Goal: Task Accomplishment & Management: Complete application form

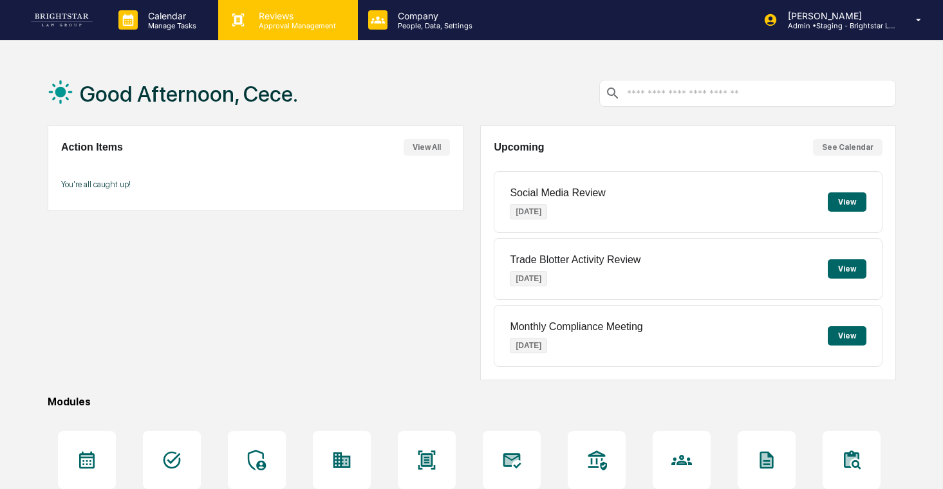
click at [283, 19] on p "Reviews" at bounding box center [295, 15] width 94 height 11
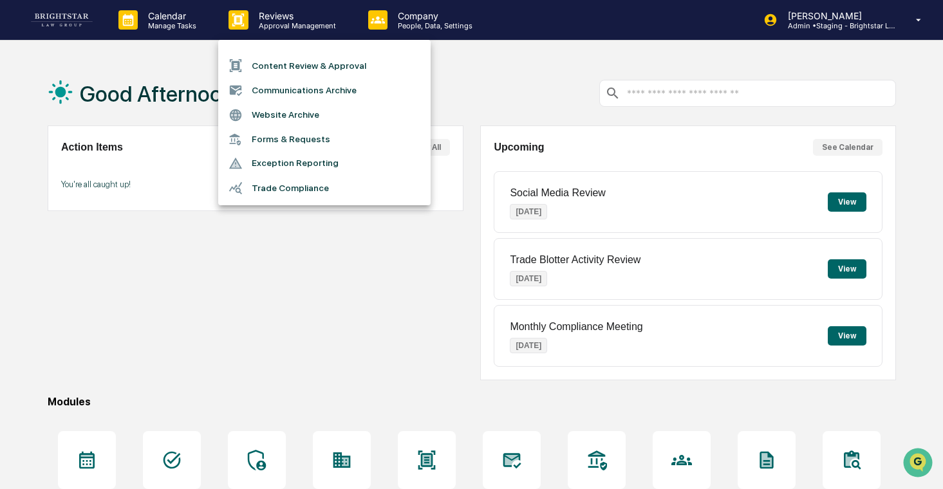
click at [314, 136] on li "Forms & Requests" at bounding box center [324, 139] width 212 height 24
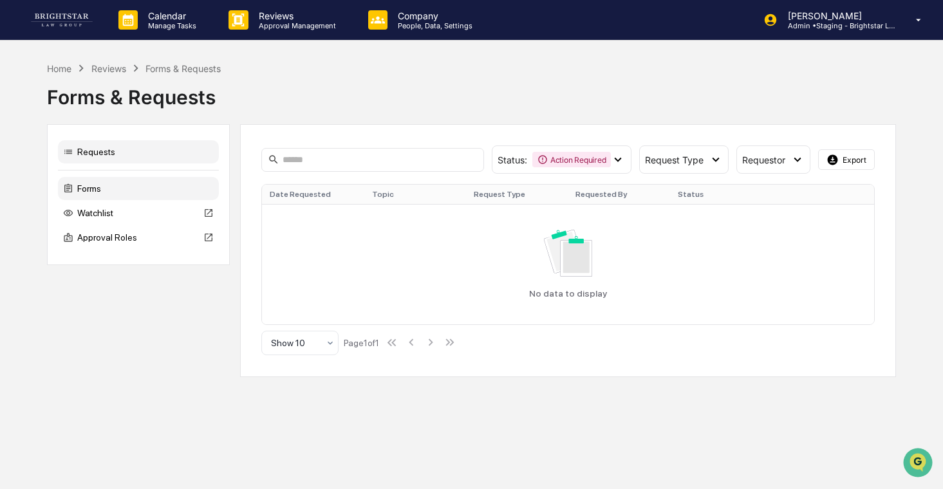
click at [163, 188] on div "Forms" at bounding box center [138, 188] width 161 height 23
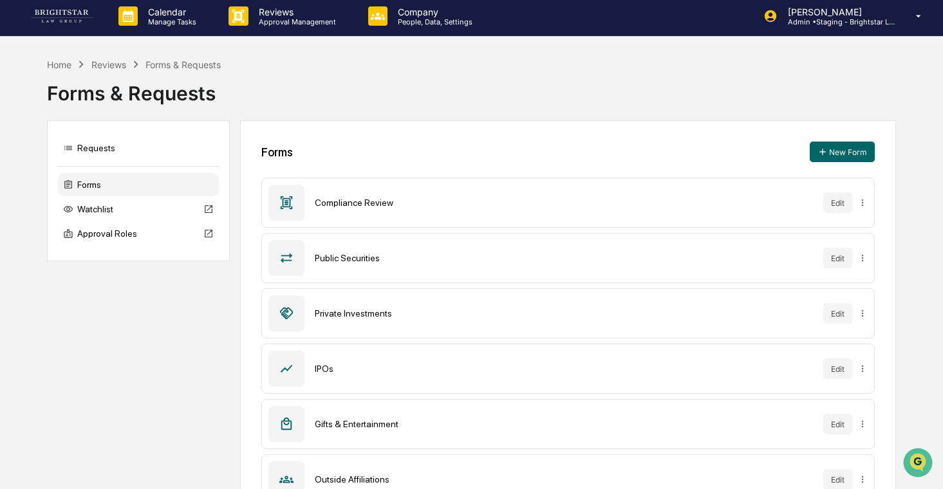
scroll to position [10, 0]
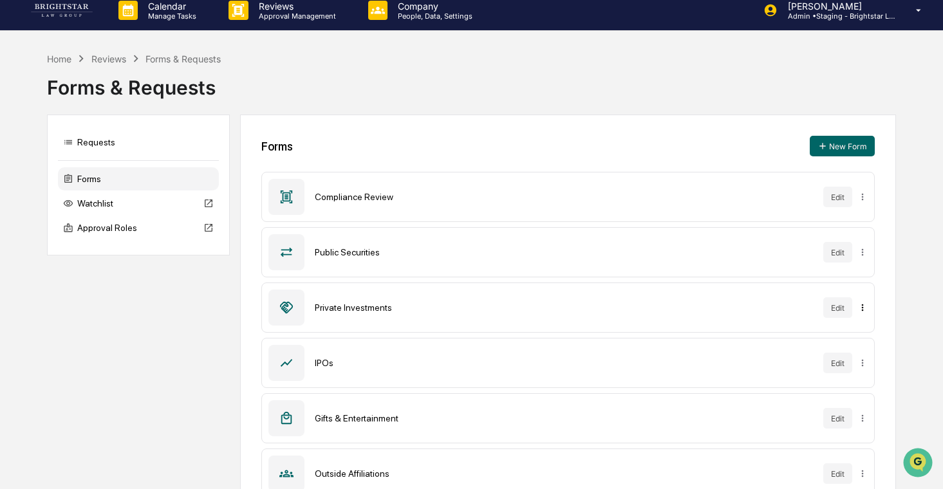
click at [860, 307] on html "Calendar Manage Tasks Reviews Approval Management Company People, Data, Setting…" at bounding box center [471, 234] width 943 height 489
click at [845, 308] on html "Calendar Manage Tasks Reviews Approval Management Company People, Data, Setting…" at bounding box center [471, 234] width 943 height 489
click at [837, 308] on button "Edit" at bounding box center [837, 307] width 29 height 21
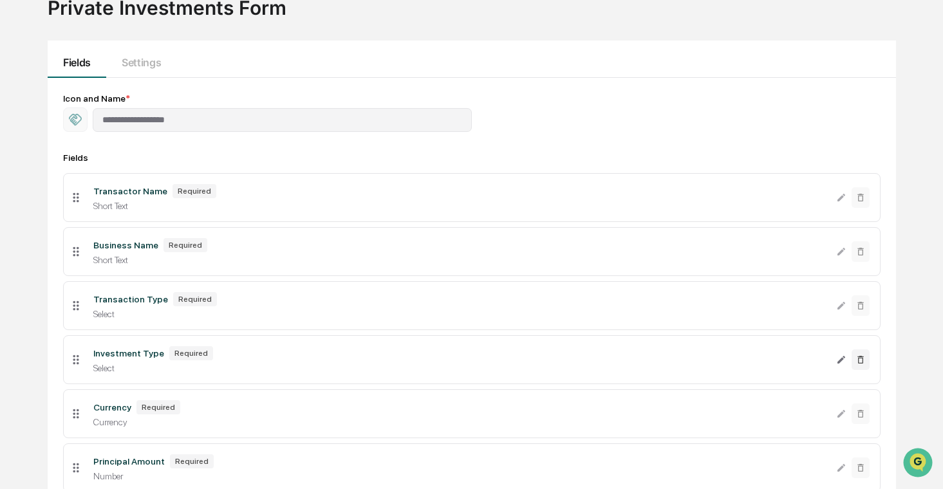
scroll to position [353, 0]
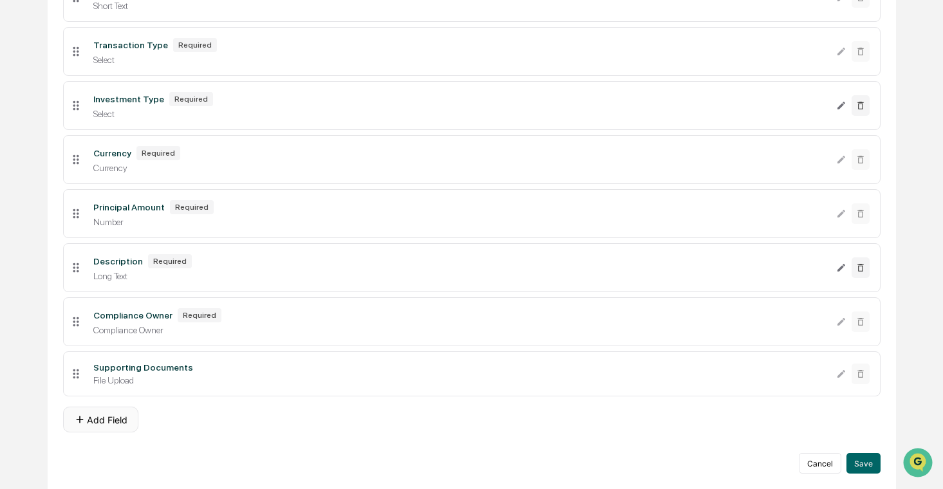
click at [98, 425] on button "Add Field" at bounding box center [100, 420] width 75 height 26
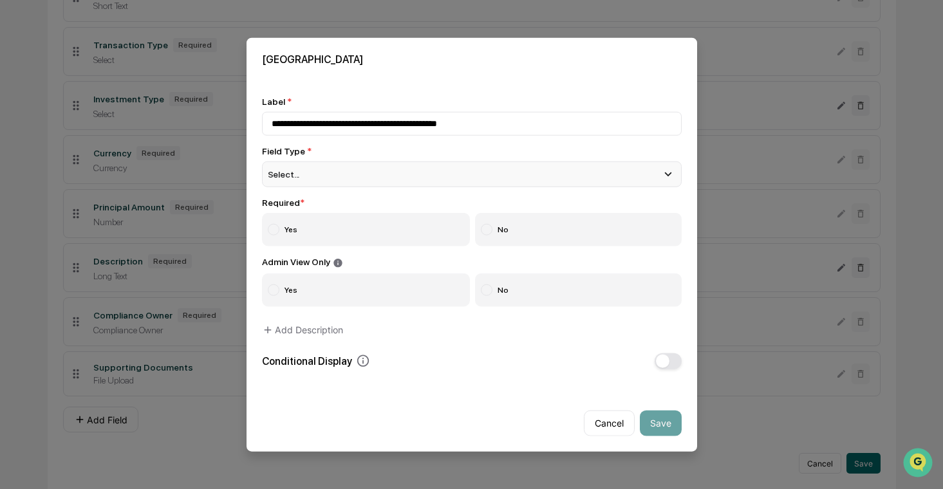
type input "**********"
click at [361, 168] on div "Select..." at bounding box center [472, 175] width 420 height 26
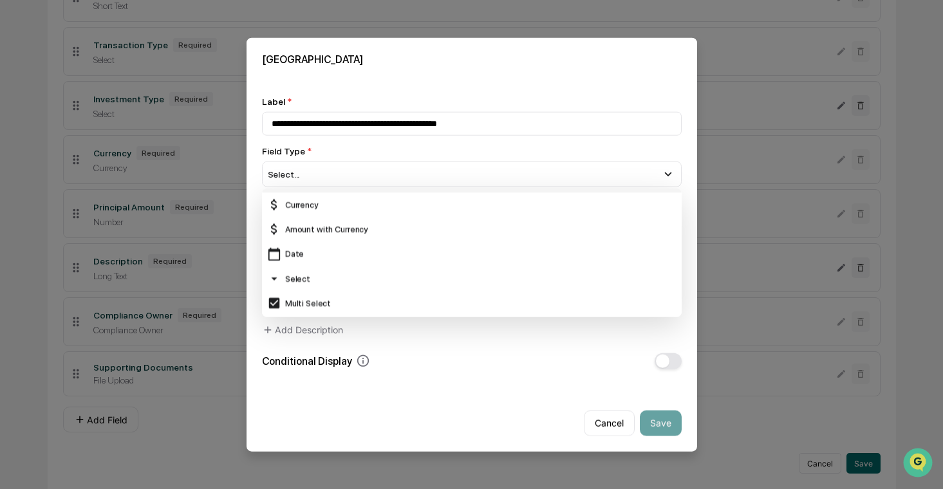
scroll to position [73, 0]
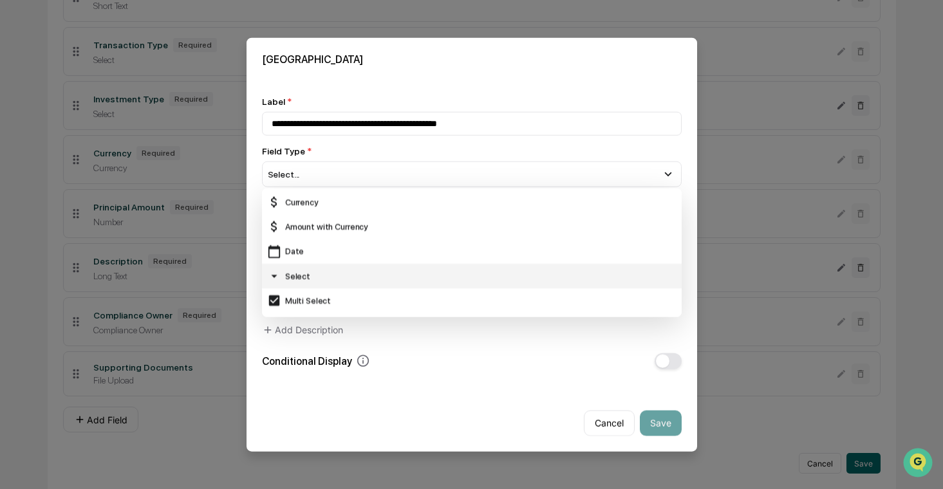
click at [317, 275] on div "Select" at bounding box center [471, 276] width 409 height 14
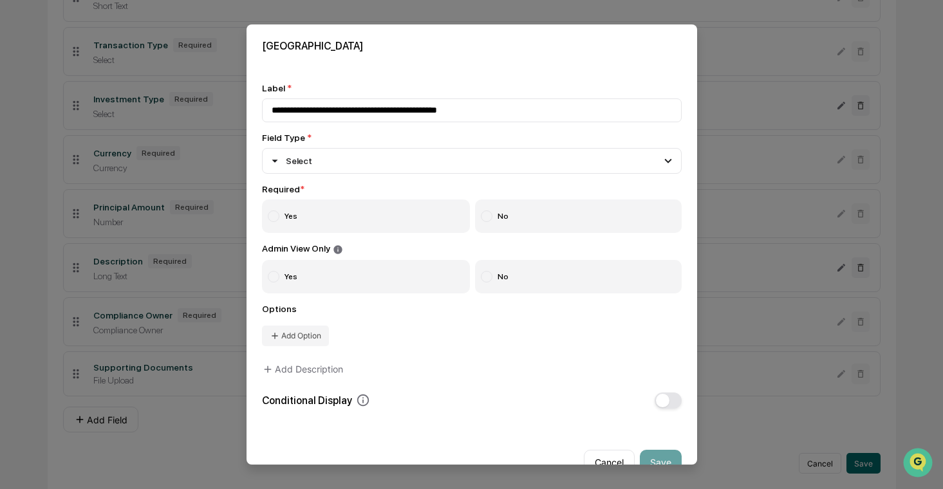
click at [356, 217] on label "Yes" at bounding box center [366, 216] width 209 height 33
click at [304, 336] on button "Add Option" at bounding box center [295, 336] width 67 height 21
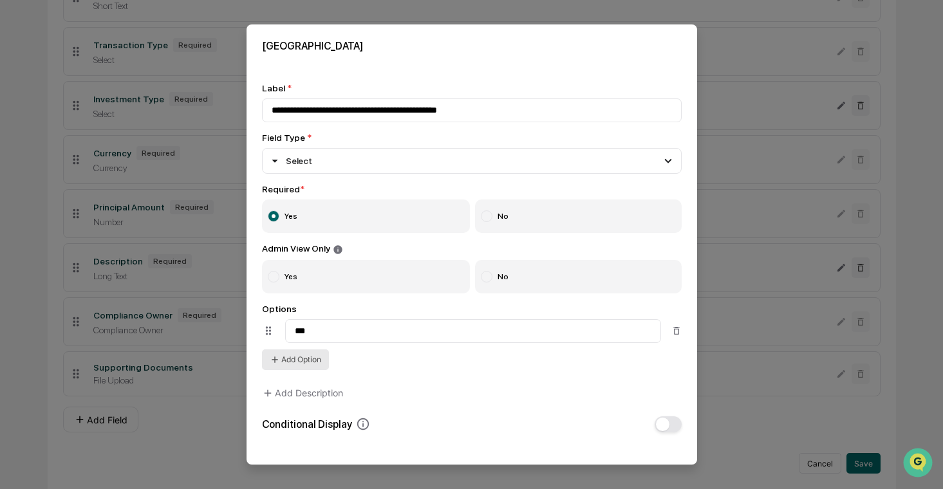
type input "***"
click at [299, 369] on button "Add Option" at bounding box center [295, 360] width 67 height 21
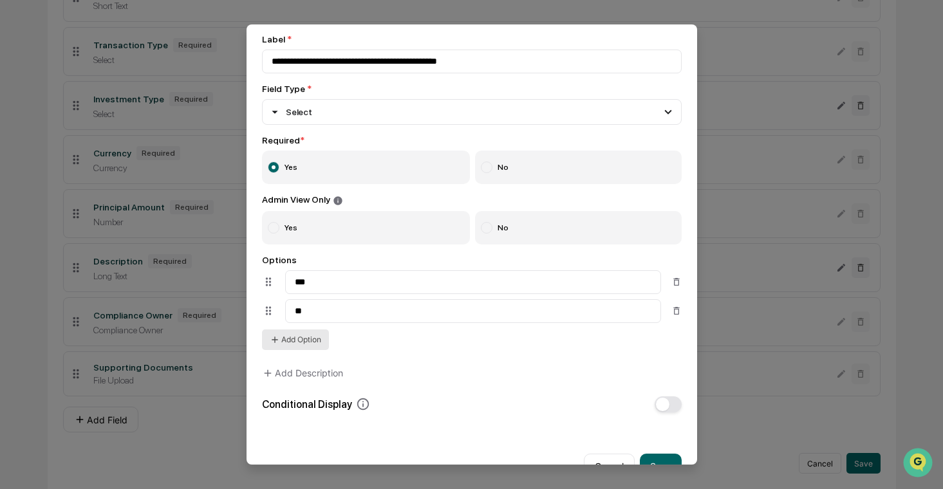
scroll to position [82, 0]
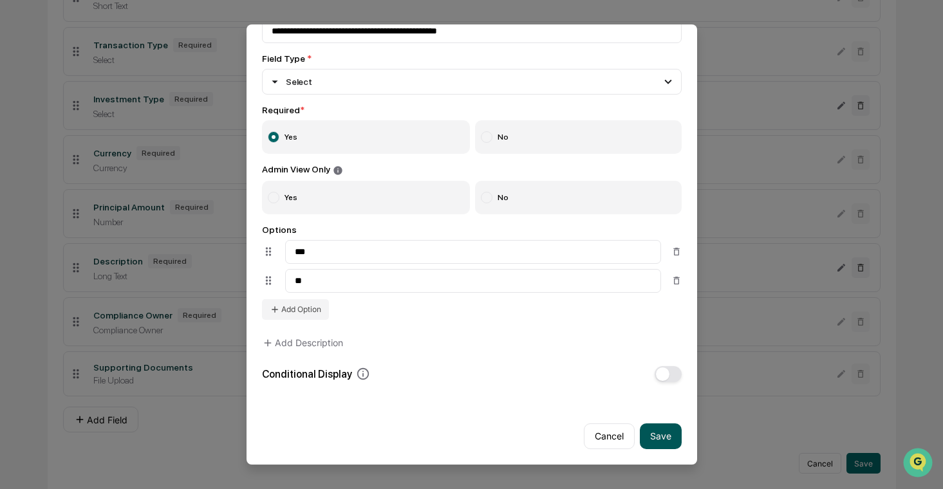
type input "**"
click at [658, 433] on button "Save" at bounding box center [661, 437] width 42 height 26
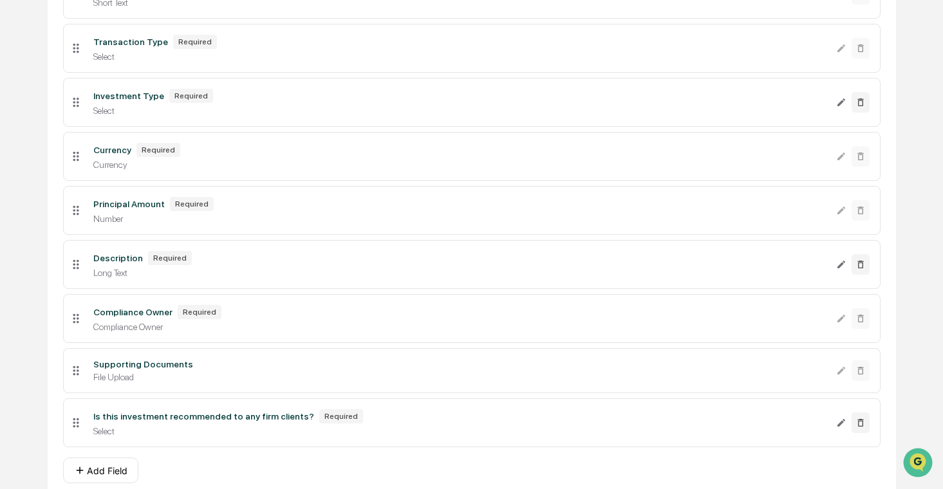
scroll to position [407, 0]
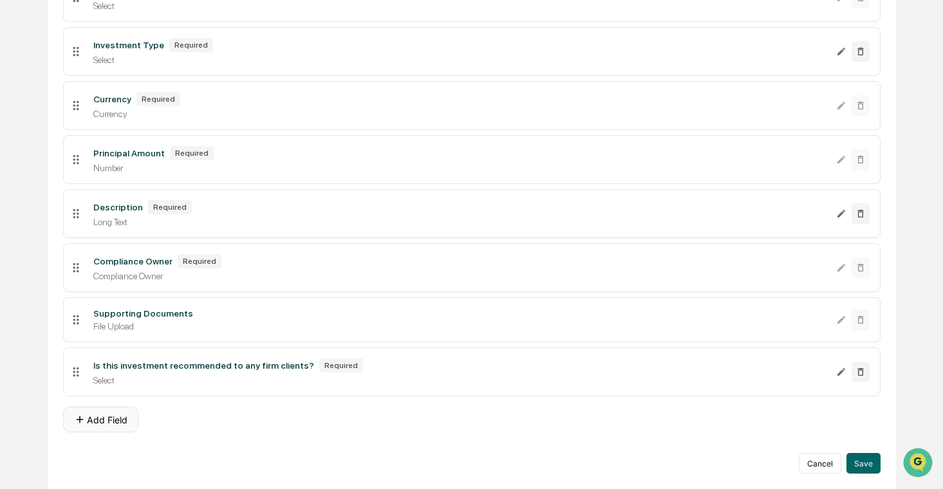
click at [130, 414] on button "Add Field" at bounding box center [100, 420] width 75 height 26
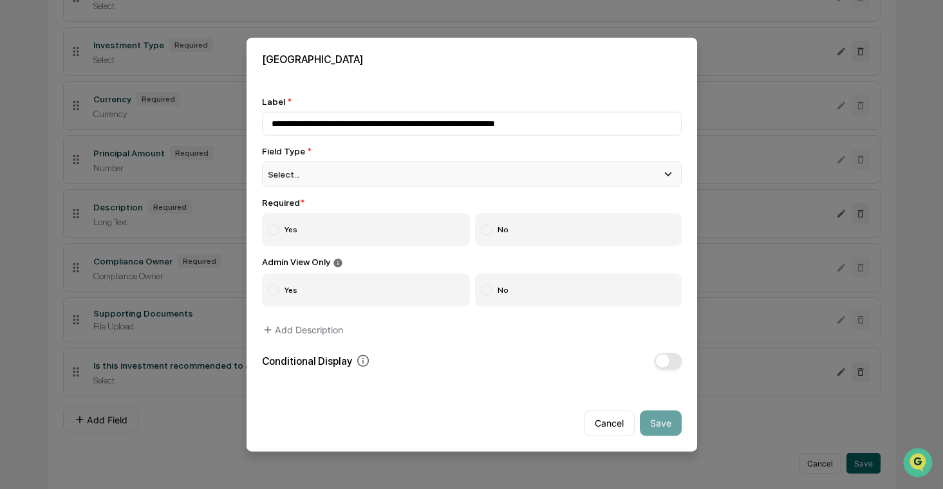
type input "**********"
click at [384, 173] on div "Select..." at bounding box center [472, 175] width 420 height 26
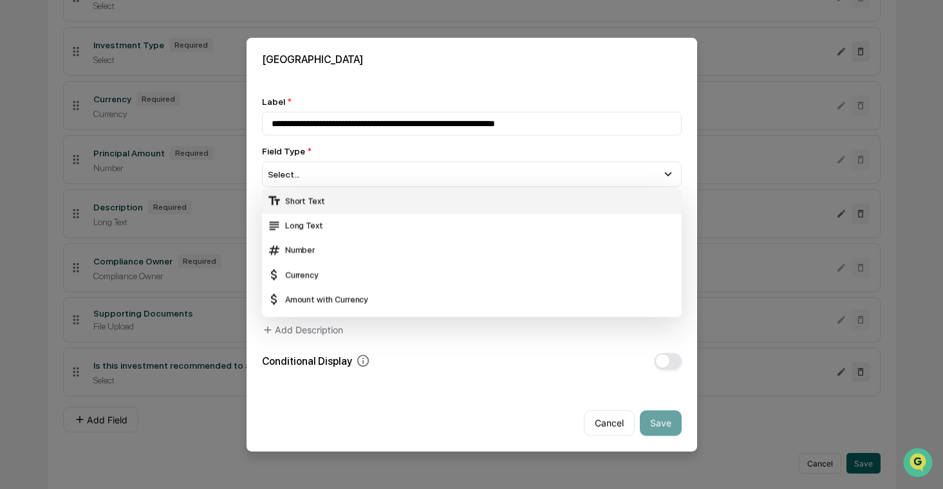
click at [376, 205] on div "Short Text" at bounding box center [471, 201] width 409 height 14
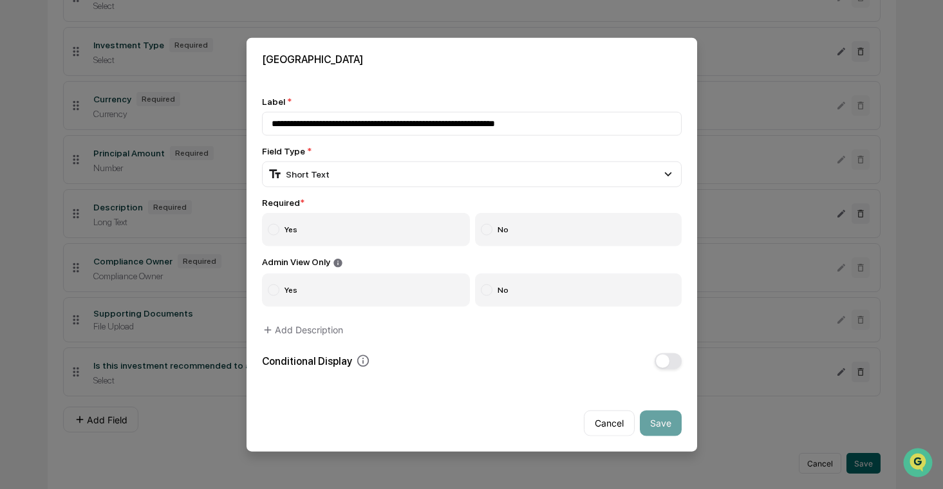
click at [371, 233] on label "Yes" at bounding box center [366, 229] width 209 height 33
click at [400, 160] on div "Field Type * Short Text Short Text Long Text Number Currency Amount with Curren…" at bounding box center [472, 166] width 420 height 41
click at [395, 180] on div "Short Text" at bounding box center [472, 175] width 420 height 26
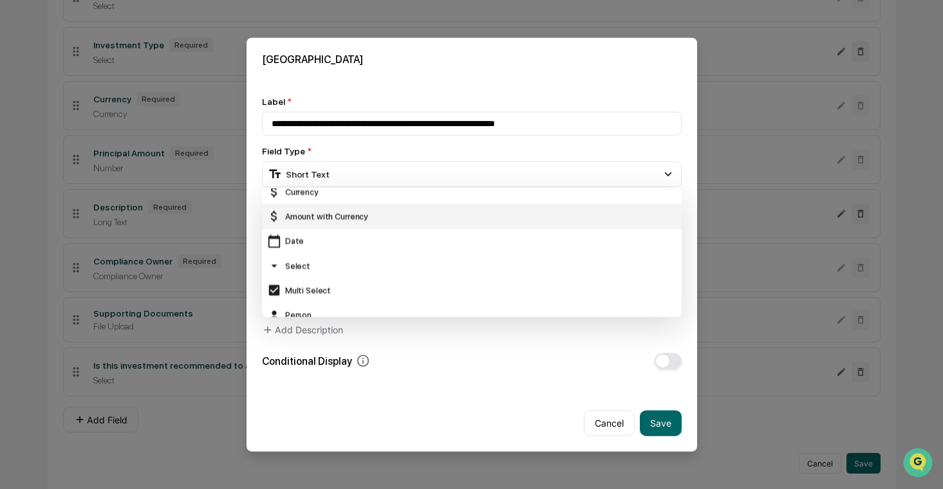
scroll to position [88, 0]
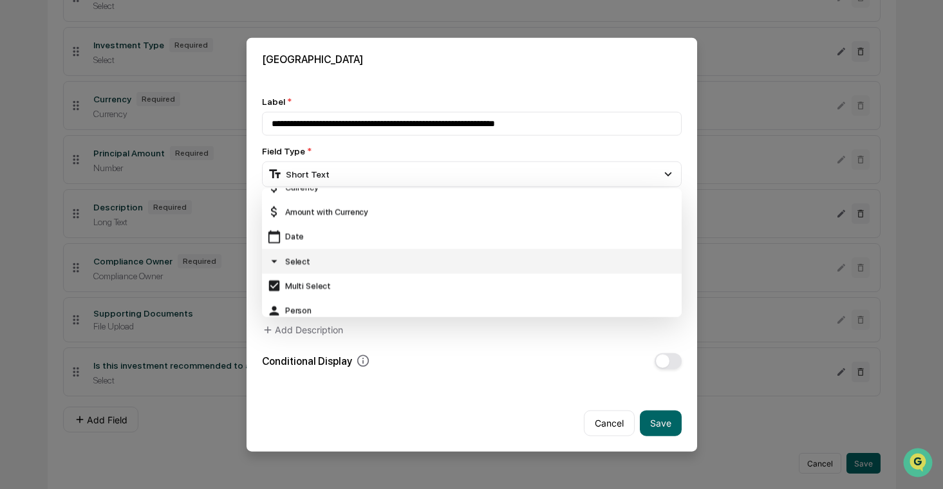
click at [347, 260] on div "Select" at bounding box center [471, 261] width 409 height 14
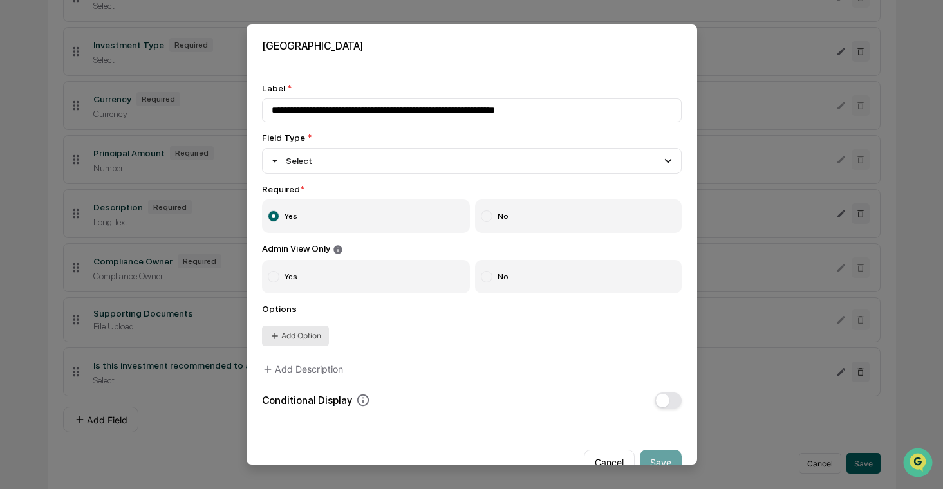
click at [297, 342] on button "Add Option" at bounding box center [295, 336] width 67 height 21
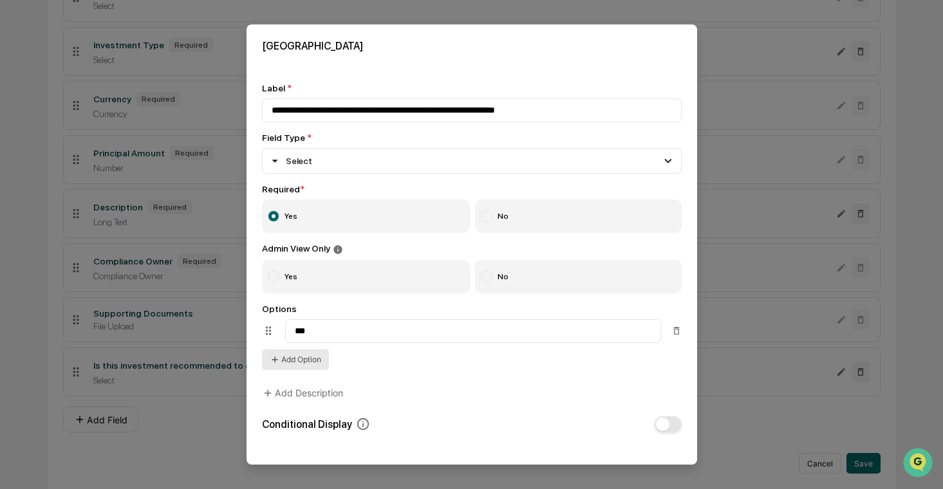
type input "***"
click at [308, 355] on button "Add Option" at bounding box center [295, 360] width 67 height 21
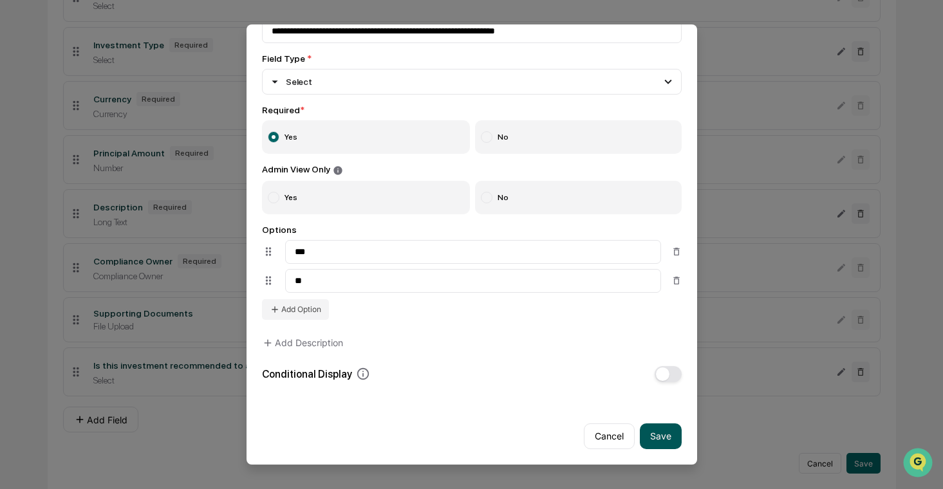
type input "**"
click at [662, 427] on button "Save" at bounding box center [661, 437] width 42 height 26
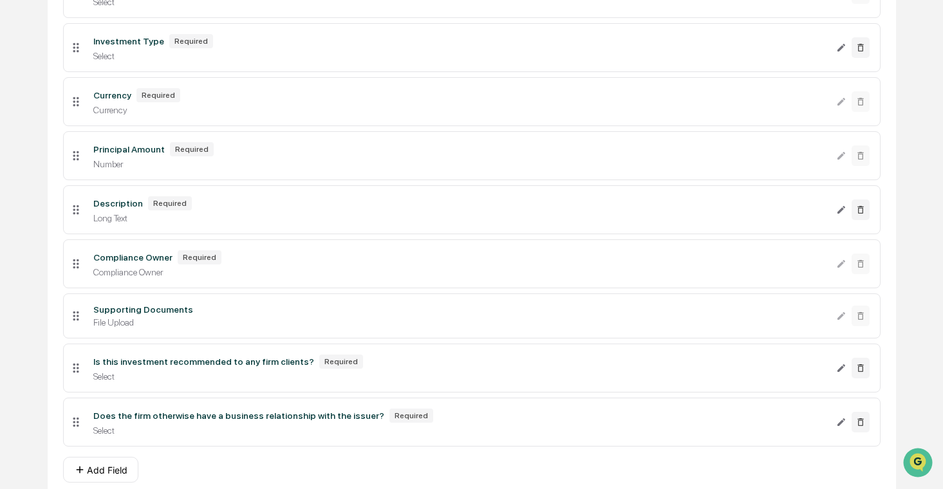
scroll to position [462, 0]
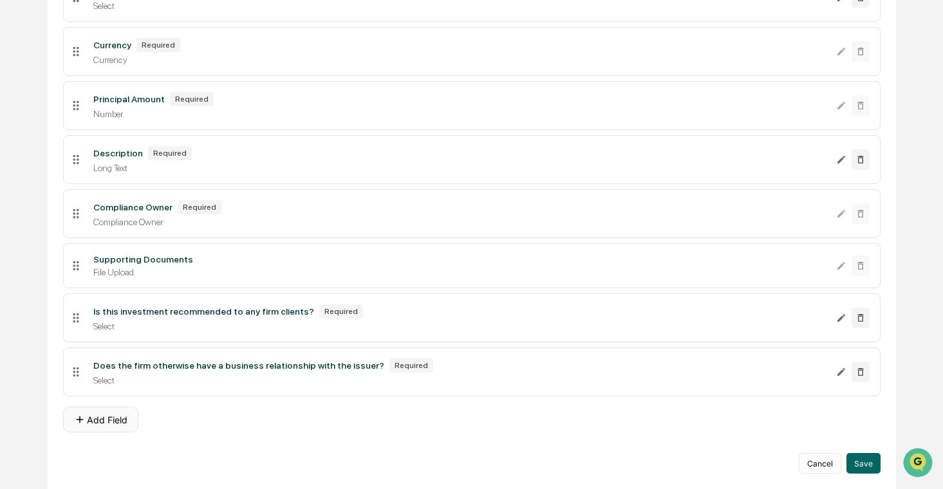
click at [98, 415] on button "Add Field" at bounding box center [100, 420] width 75 height 26
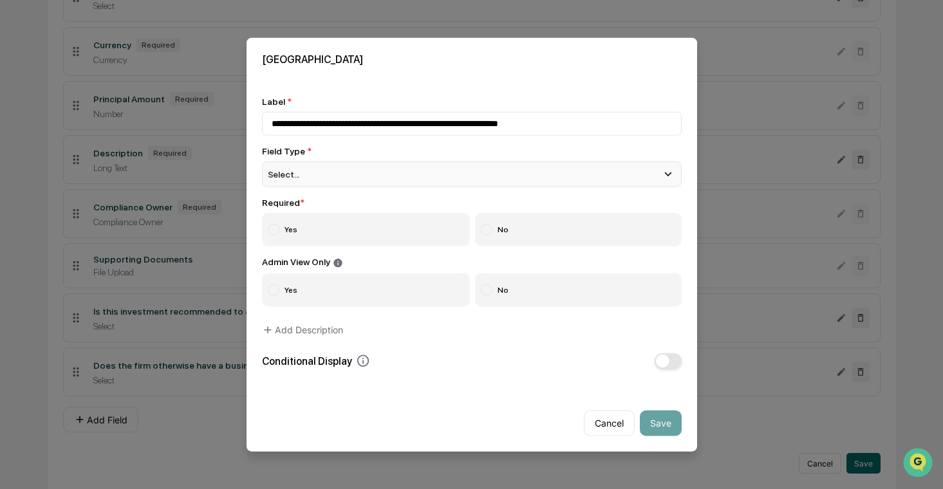
type input "**********"
click at [371, 168] on div "Select..." at bounding box center [472, 175] width 420 height 26
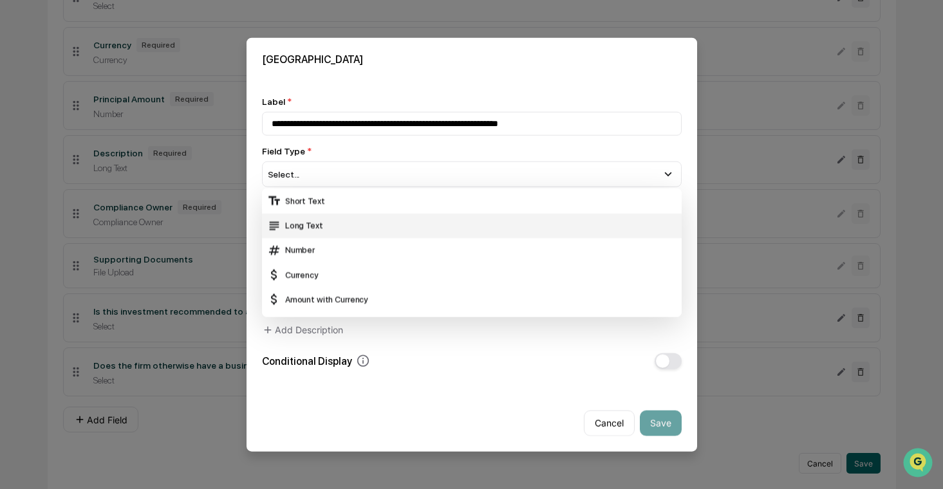
click at [379, 221] on div "Long Text" at bounding box center [471, 225] width 409 height 14
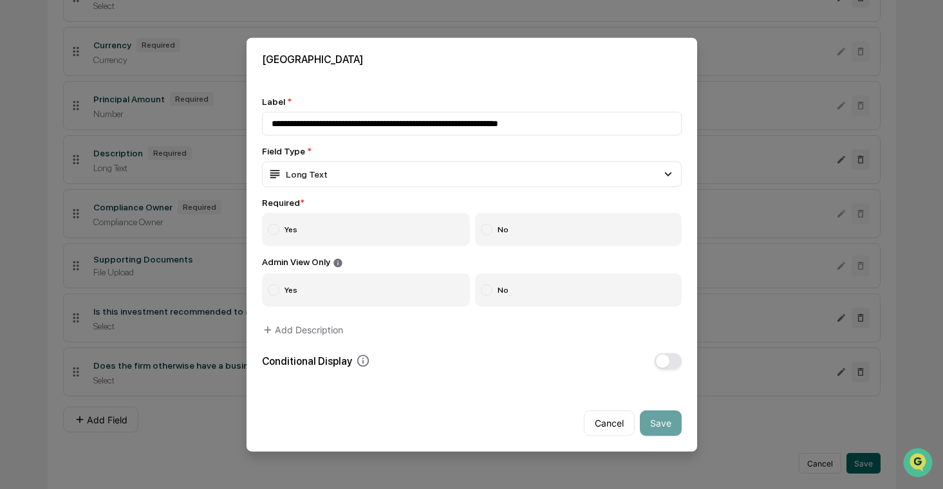
click at [378, 236] on label "Yes" at bounding box center [366, 229] width 209 height 33
click at [670, 363] on button "button" at bounding box center [668, 361] width 27 height 16
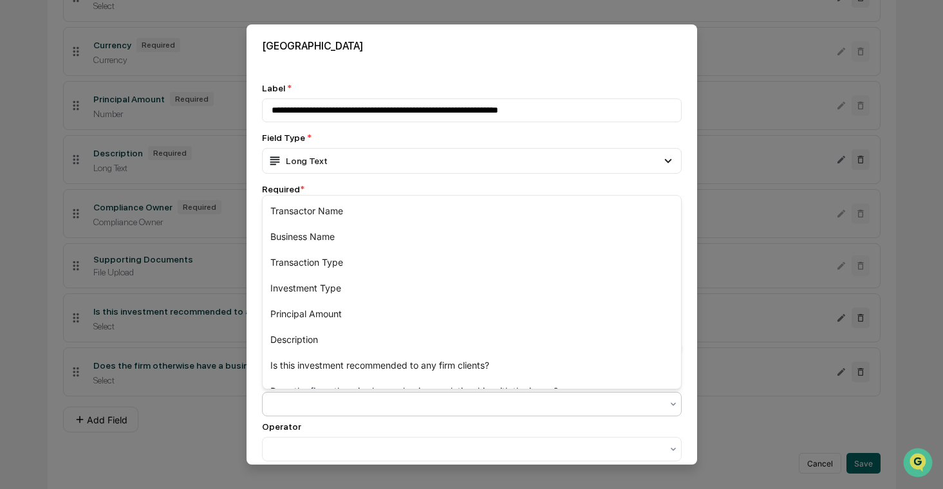
click at [547, 406] on div at bounding box center [467, 404] width 390 height 13
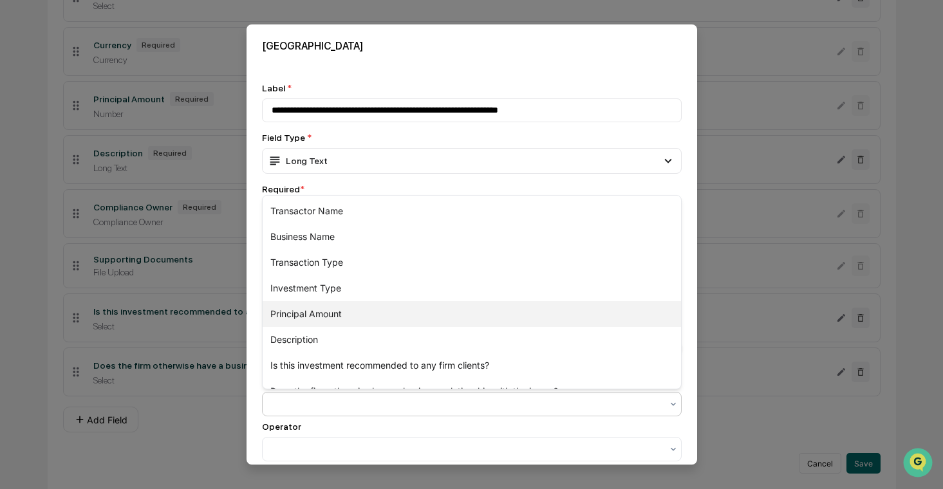
scroll to position [18, 0]
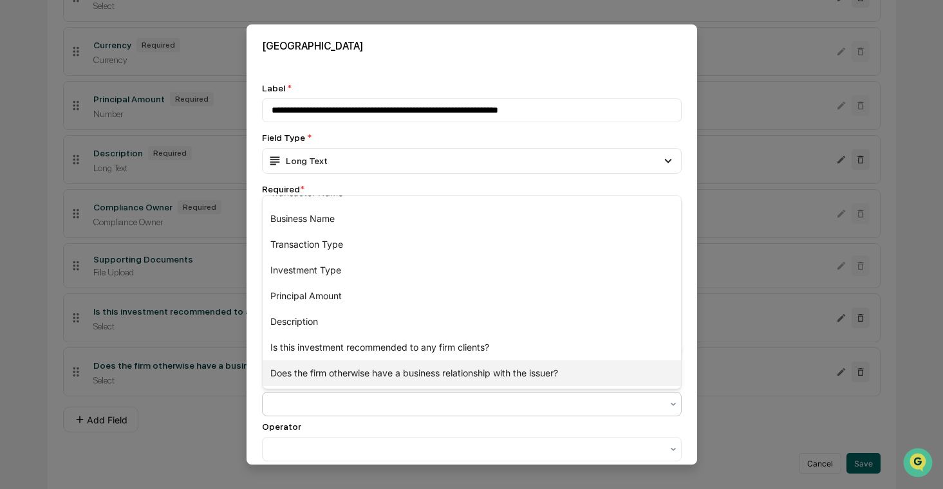
click at [494, 377] on div "Does the firm otherwise have a business relationship with the issuer?" at bounding box center [472, 373] width 418 height 26
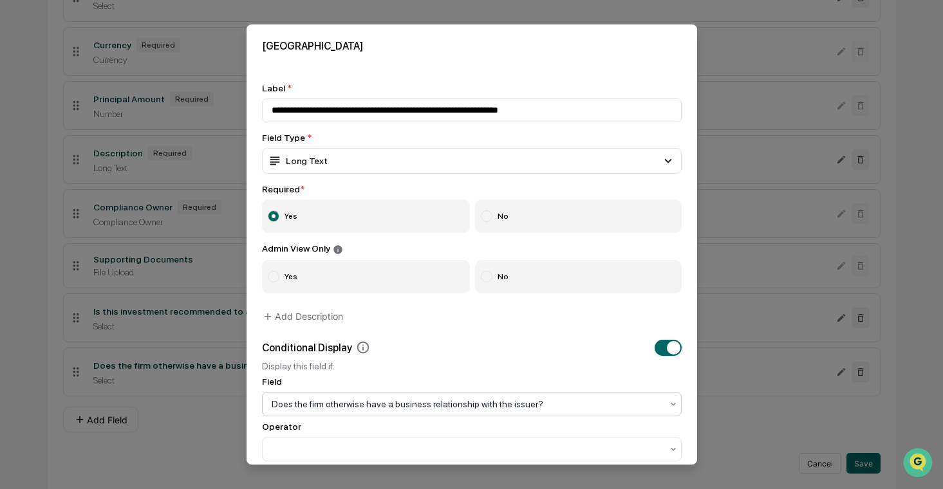
scroll to position [82, 0]
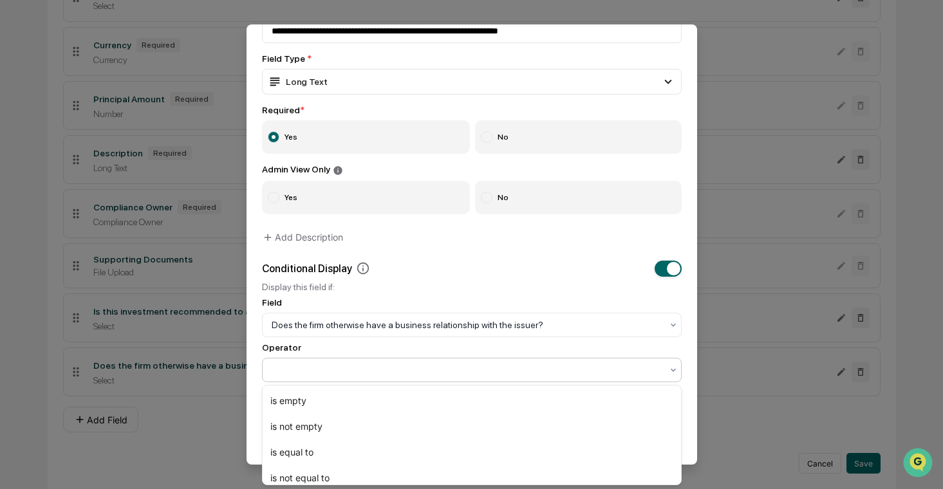
click at [480, 375] on div at bounding box center [467, 370] width 390 height 13
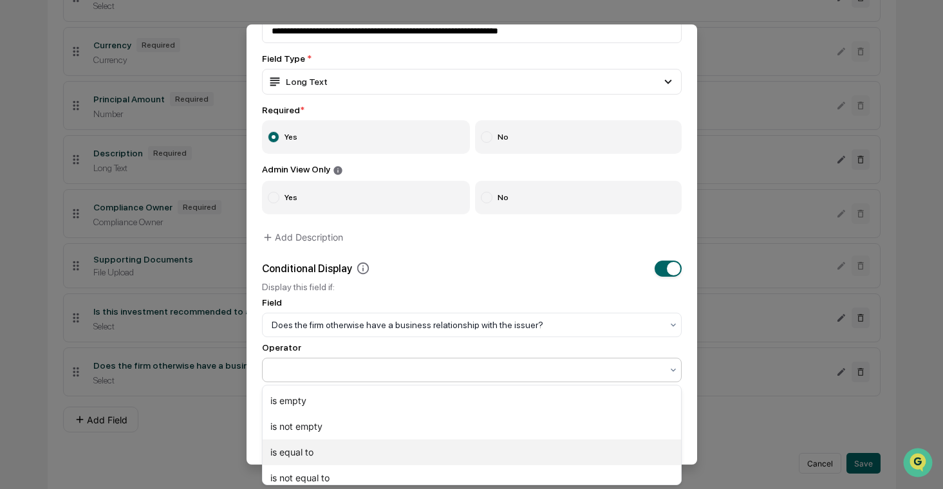
click at [429, 464] on div "is equal to" at bounding box center [472, 453] width 418 height 26
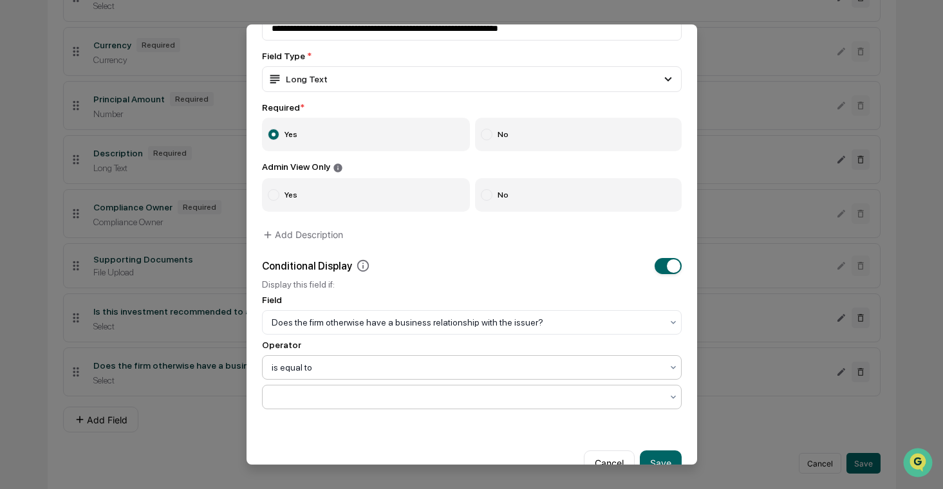
click at [449, 400] on div at bounding box center [467, 397] width 390 height 13
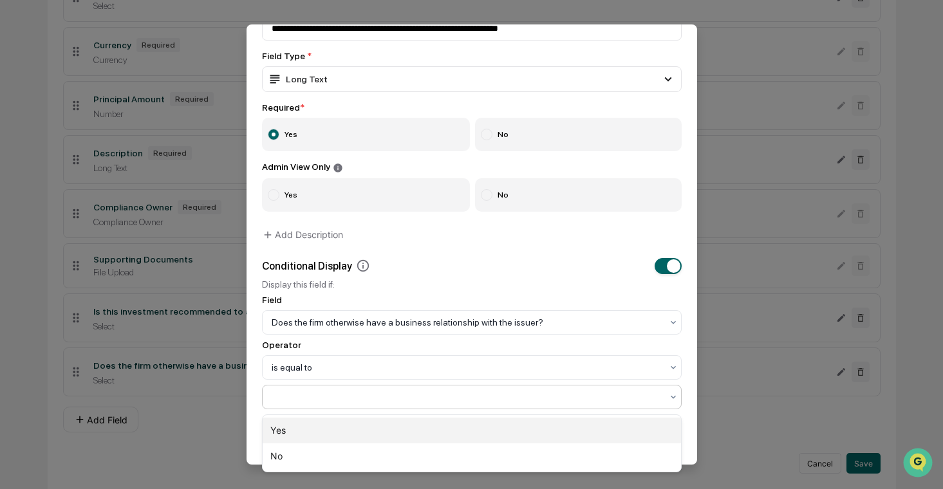
click at [438, 428] on div "Yes" at bounding box center [472, 431] width 418 height 26
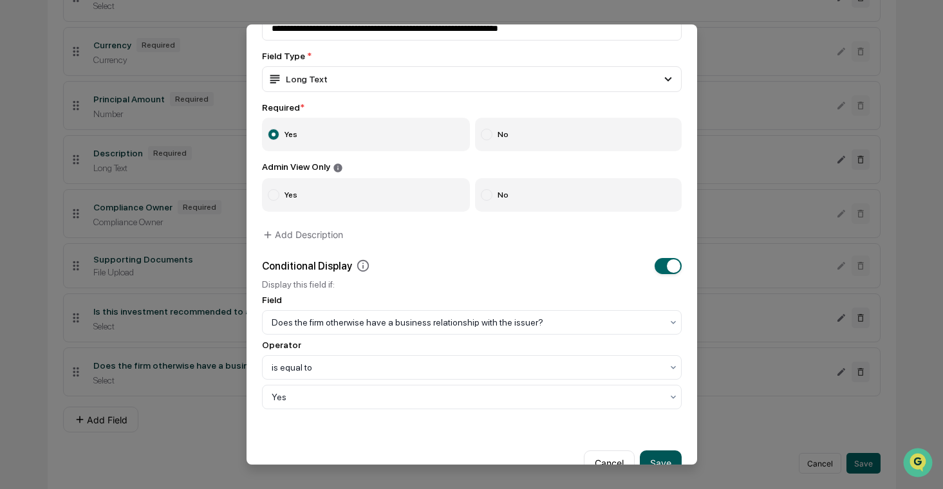
click at [652, 463] on button "Save" at bounding box center [661, 464] width 42 height 26
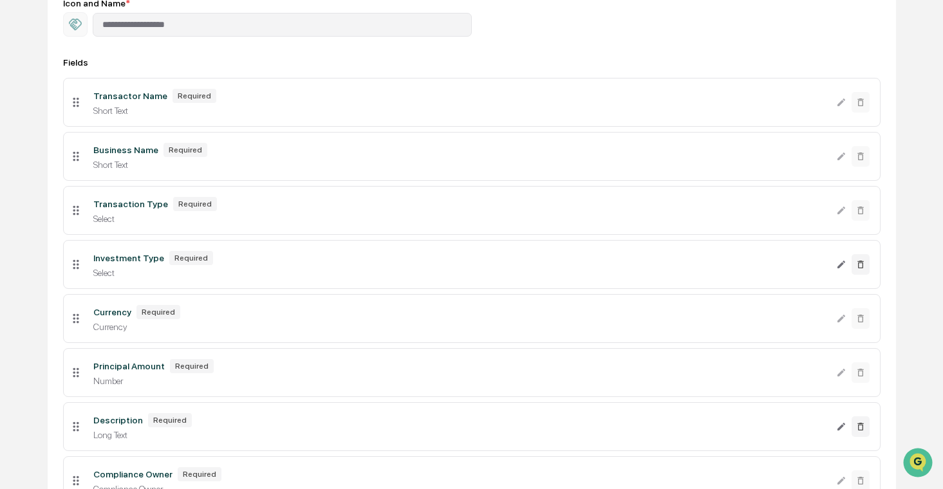
scroll to position [516, 0]
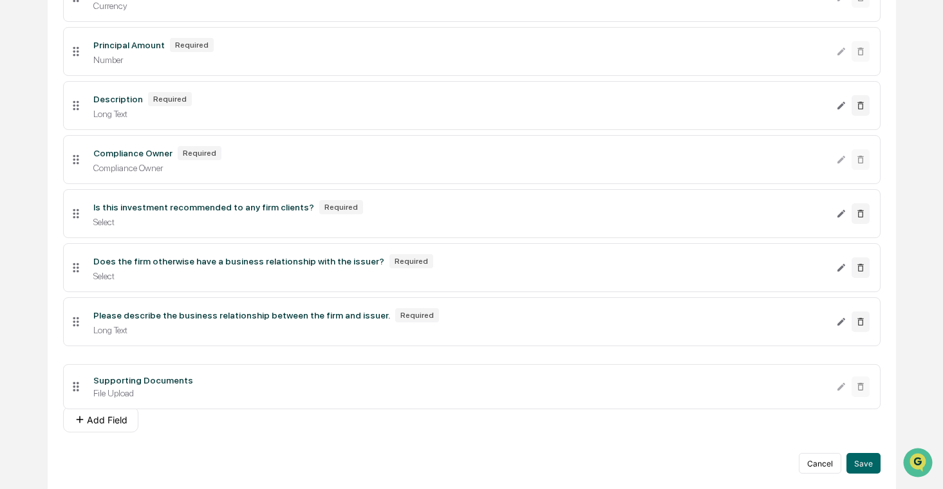
drag, startPoint x: 79, startPoint y: 207, endPoint x: 79, endPoint y: 381, distance: 174.4
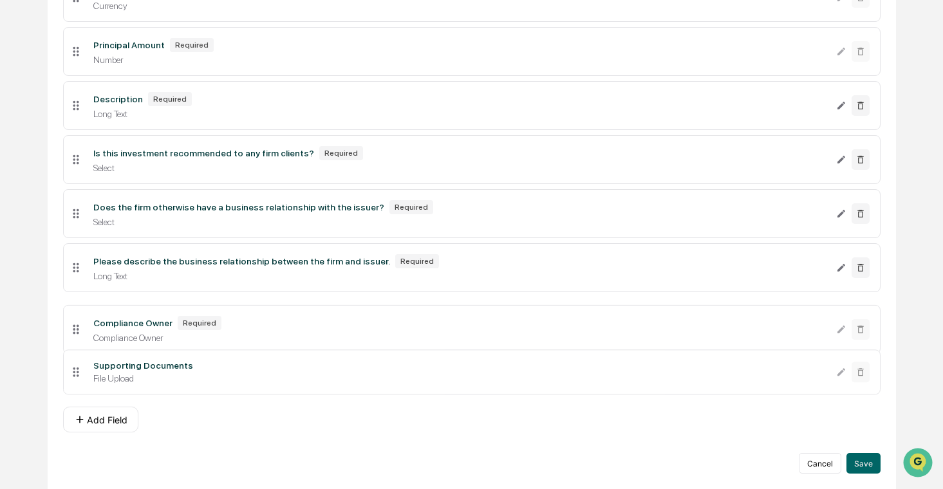
drag, startPoint x: 71, startPoint y: 155, endPoint x: 71, endPoint y: 326, distance: 171.2
click at [859, 456] on button "Save" at bounding box center [863, 463] width 34 height 21
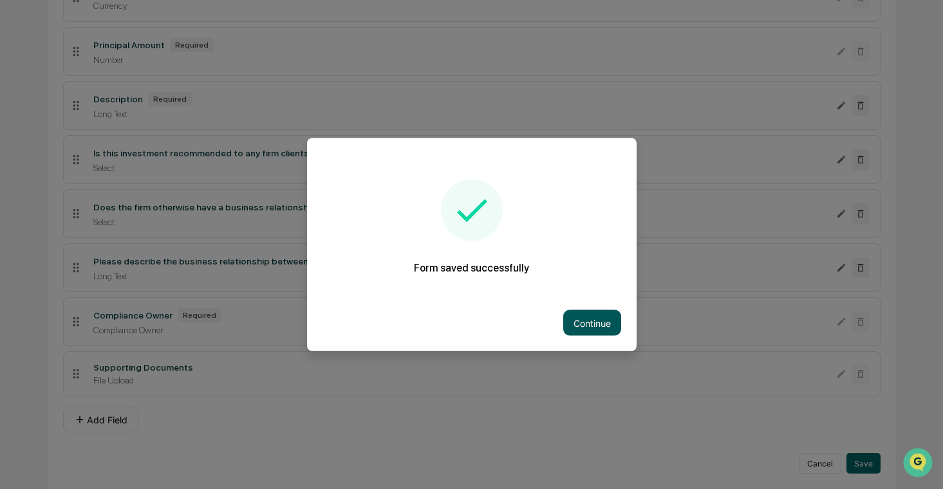
click at [577, 311] on button "Continue" at bounding box center [592, 323] width 58 height 26
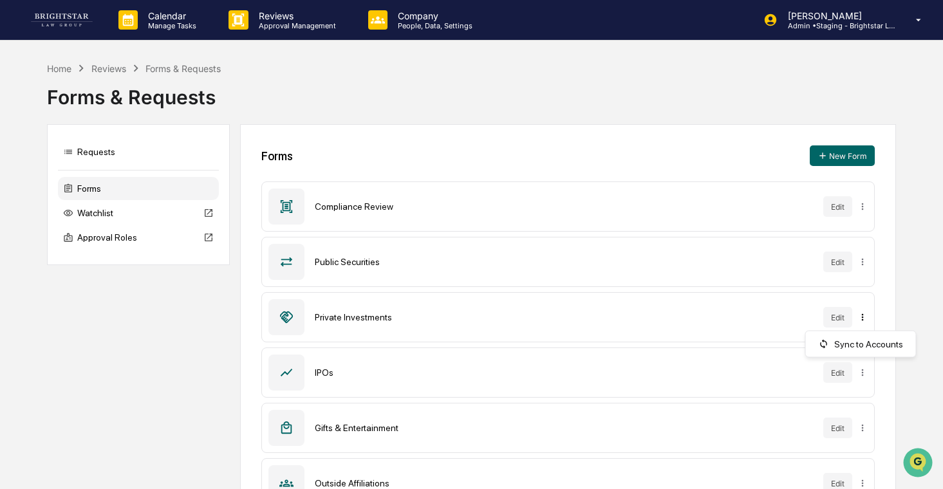
click at [865, 318] on html "Calendar Manage Tasks Reviews Approval Management Company People, Data, Setting…" at bounding box center [471, 244] width 943 height 489
click at [855, 343] on div "Sync to Accounts" at bounding box center [860, 344] width 105 height 21
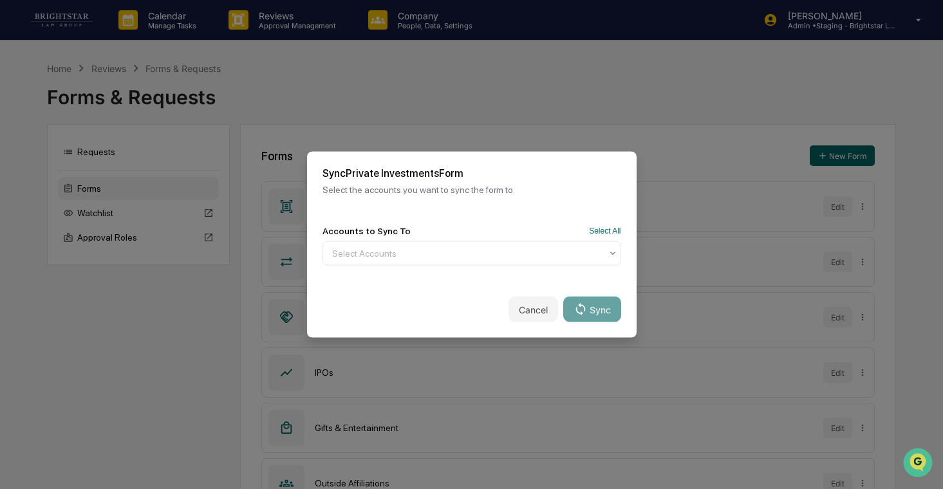
click at [592, 226] on div "Accounts to Sync To Select All" at bounding box center [471, 231] width 299 height 10
click at [592, 229] on button "Select All" at bounding box center [605, 231] width 32 height 9
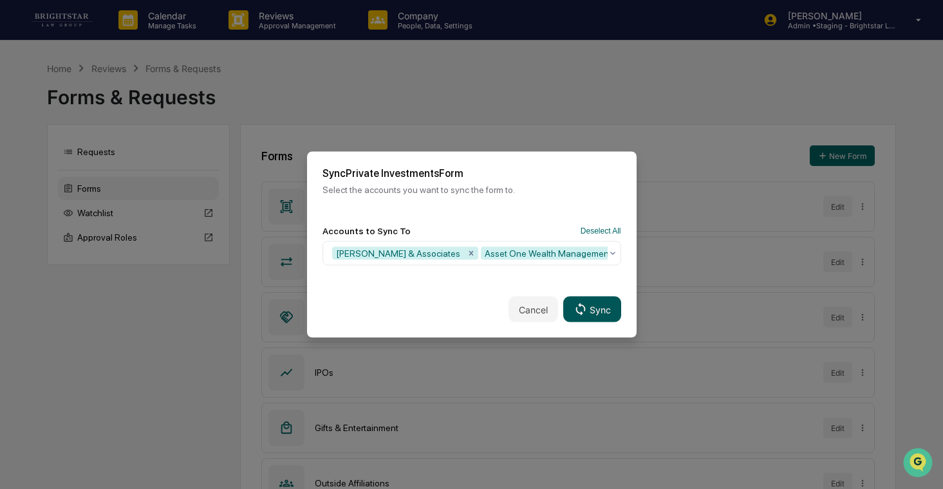
click at [592, 318] on button "Sync" at bounding box center [591, 310] width 57 height 26
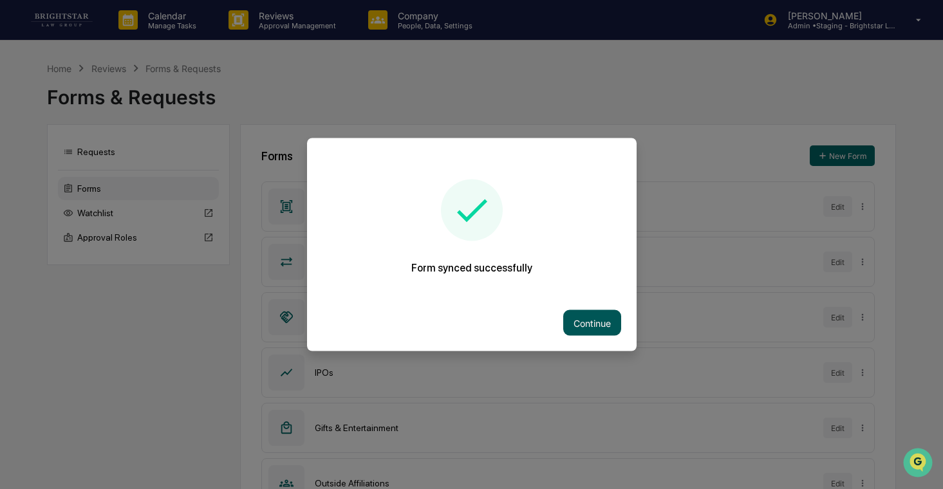
click at [592, 323] on button "Continue" at bounding box center [592, 323] width 58 height 26
